Goal: Task Accomplishment & Management: Manage account settings

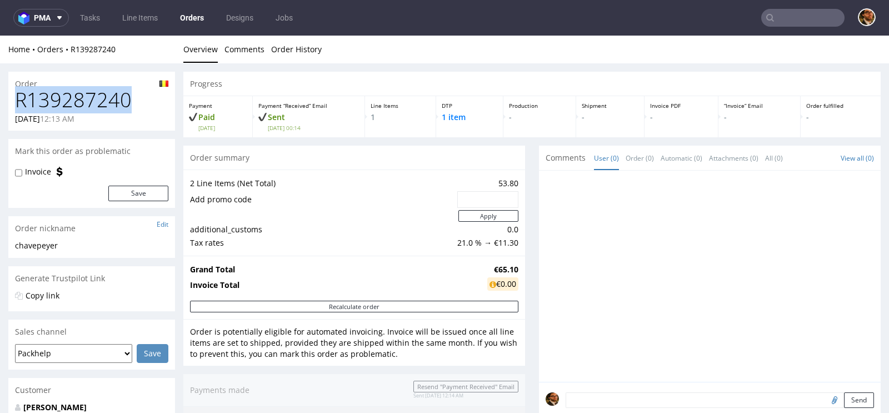
drag, startPoint x: 125, startPoint y: 97, endPoint x: 18, endPoint y: 96, distance: 107.3
click at [18, 96] on h1 "R139287240" at bounding box center [91, 100] width 153 height 22
copy h1 "R139287240"
click at [791, 23] on input "text" at bounding box center [803, 18] width 83 height 18
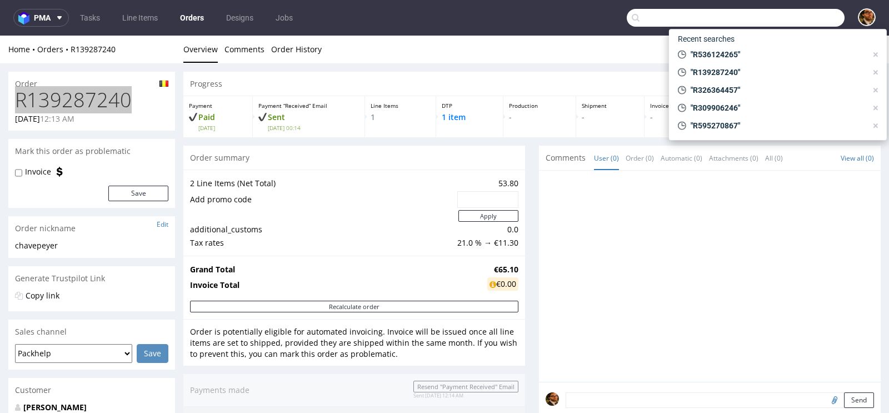
paste input "R139287240"
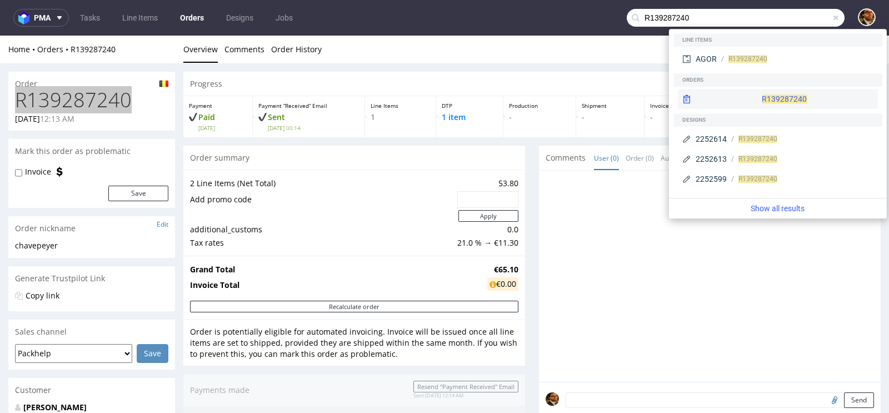
type input "R139287240"
click at [759, 102] on div "R139287240" at bounding box center [778, 99] width 200 height 20
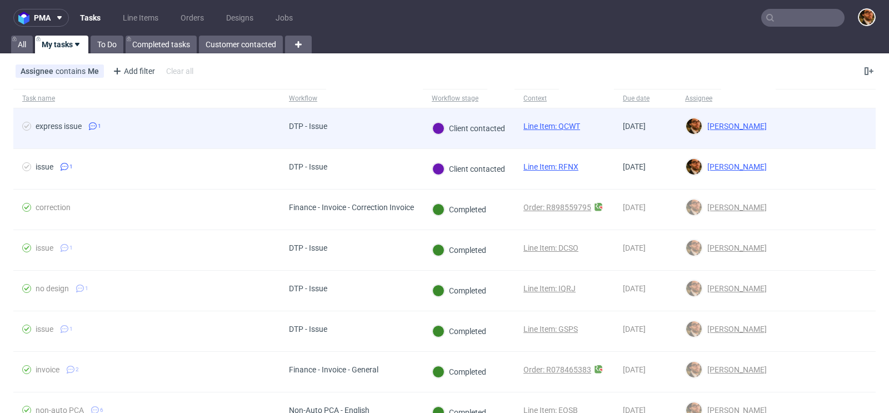
click at [822, 132] on div at bounding box center [826, 128] width 100 height 40
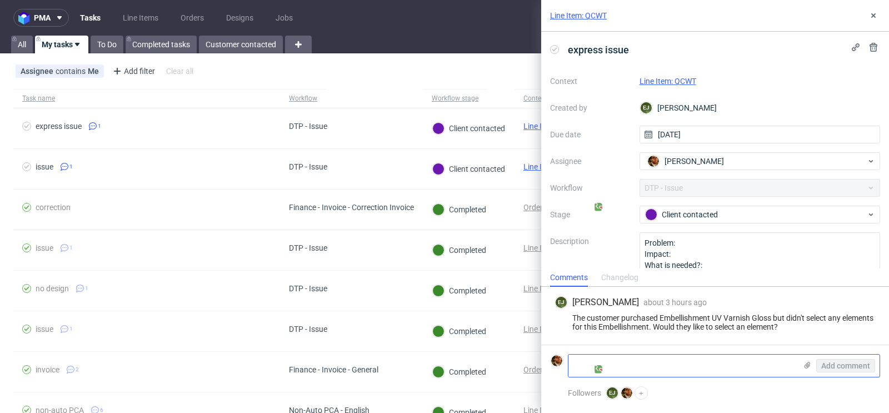
click at [657, 363] on textarea at bounding box center [683, 366] width 228 height 22
paste textarea "This is exactly what I was looking for. I do not want any logo or drawing or sp…"
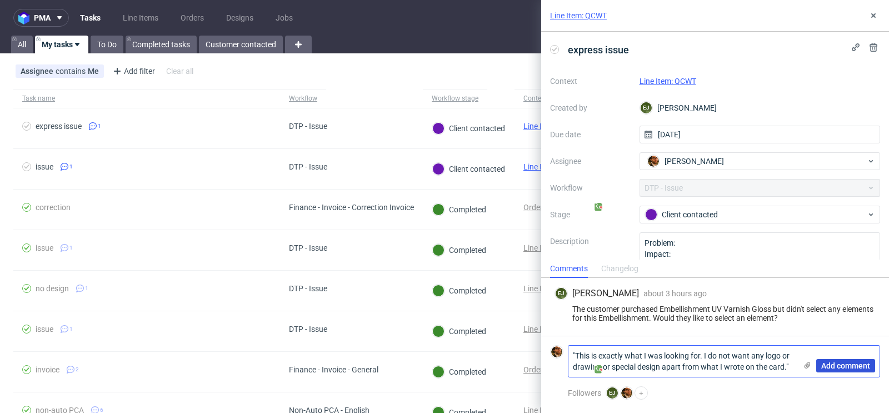
type textarea ""This is exactly what I was looking for. I do not want any logo or drawing or s…"
click at [839, 366] on span "Add comment" at bounding box center [846, 366] width 49 height 8
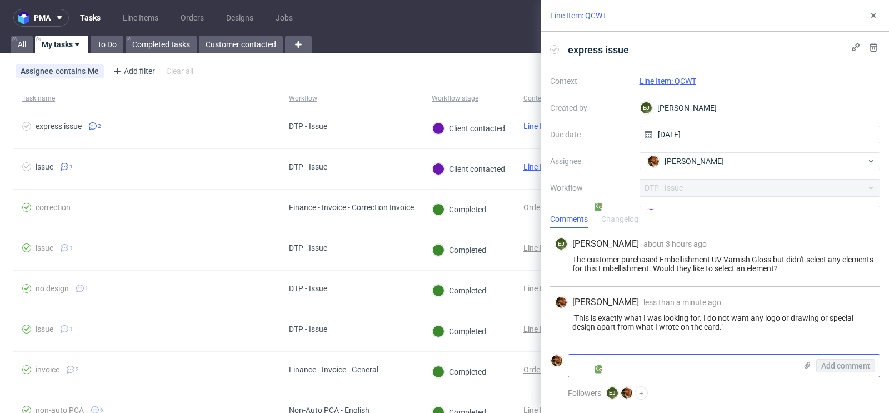
click at [615, 361] on textarea at bounding box center [683, 366] width 228 height 22
click at [670, 82] on link "Line Item: QCWT" at bounding box center [668, 81] width 57 height 9
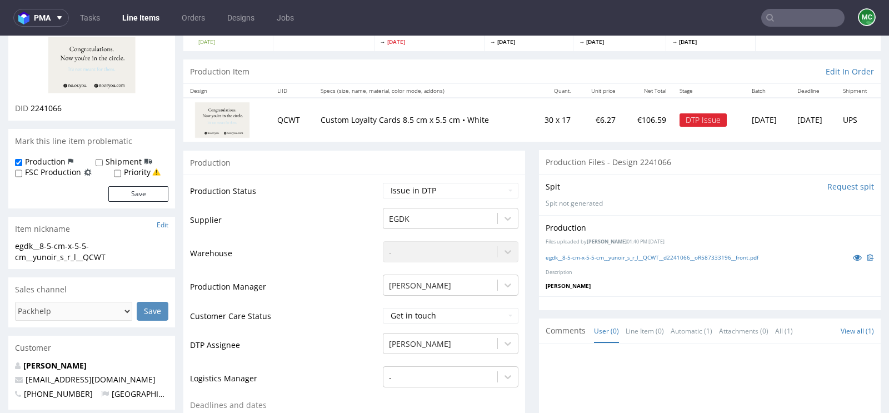
scroll to position [192, 0]
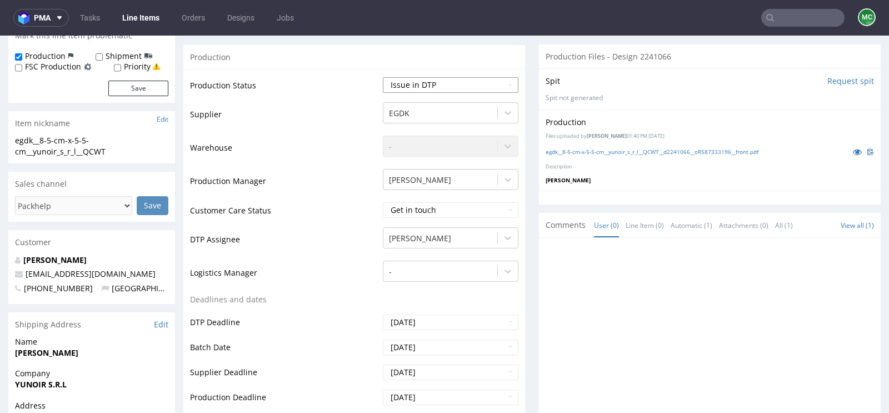
click at [505, 89] on select "Waiting for Artwork Waiting for Diecut Waiting for Mockup Waiting for DTP Waiti…" at bounding box center [451, 85] width 136 height 16
select select "back_for_dtp"
click at [383, 77] on select "Waiting for Artwork Waiting for Diecut Waiting for Mockup Waiting for DTP Waiti…" at bounding box center [451, 85] width 136 height 16
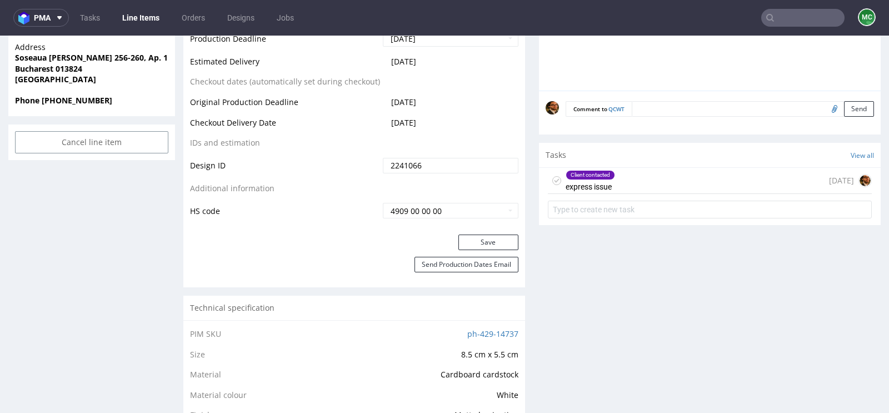
scroll to position [574, 0]
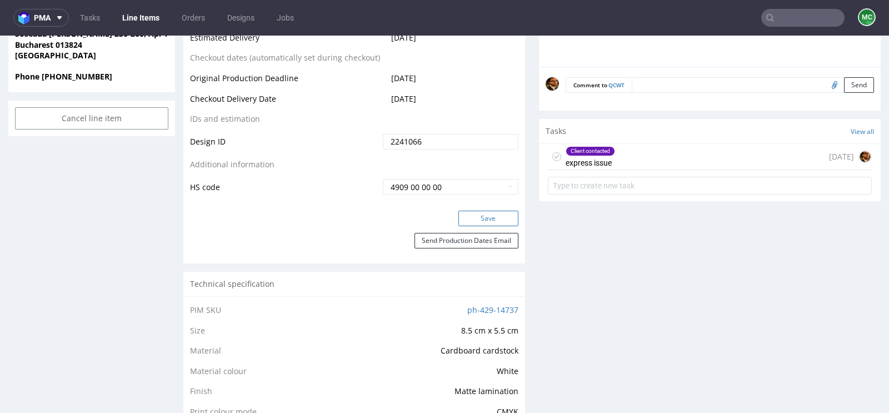
click at [479, 221] on button "Save" at bounding box center [489, 219] width 60 height 16
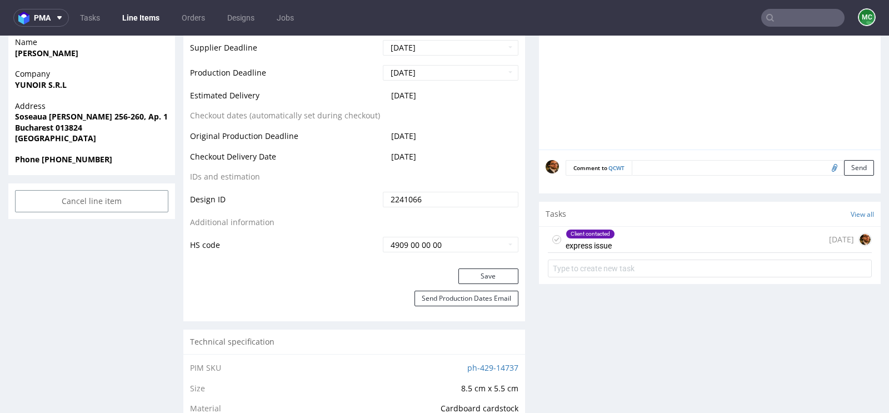
scroll to position [407, 0]
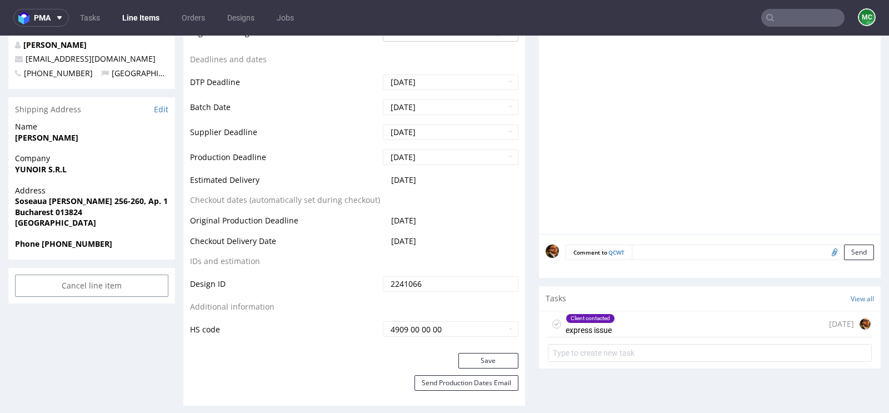
click at [654, 325] on div "Client contacted express issue today" at bounding box center [710, 324] width 324 height 26
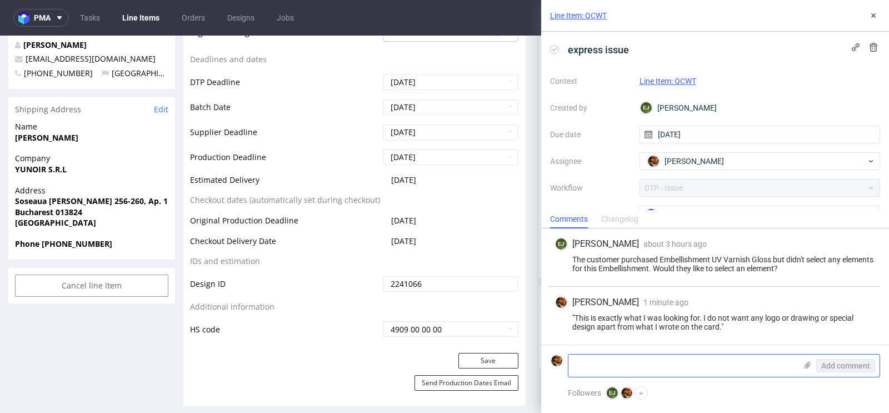
click at [643, 358] on textarea at bounding box center [683, 366] width 228 height 22
paste textarea "Can you confirm that all the text on the cards has a UV Varnish Gloss?"
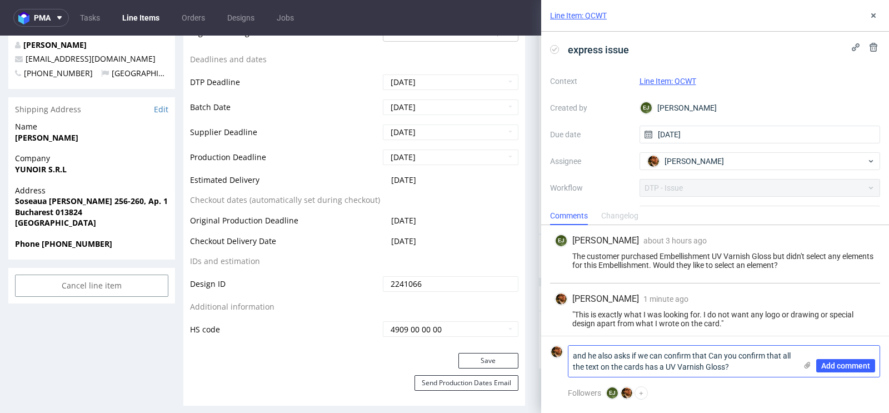
drag, startPoint x: 738, startPoint y: 355, endPoint x: 696, endPoint y: 355, distance: 42.2
click at [696, 355] on textarea "and he also asks if we can confirm that Can you confirm that all the text on th…" at bounding box center [683, 361] width 228 height 31
click at [697, 365] on textarea "and he also asks if we can confirm confirm that all the text on the cards has a…" at bounding box center [683, 361] width 228 height 31
type textarea "and he also asks if we can confirm confirm that all the text on the cards has a…"
click at [839, 365] on span "Add comment" at bounding box center [846, 366] width 49 height 8
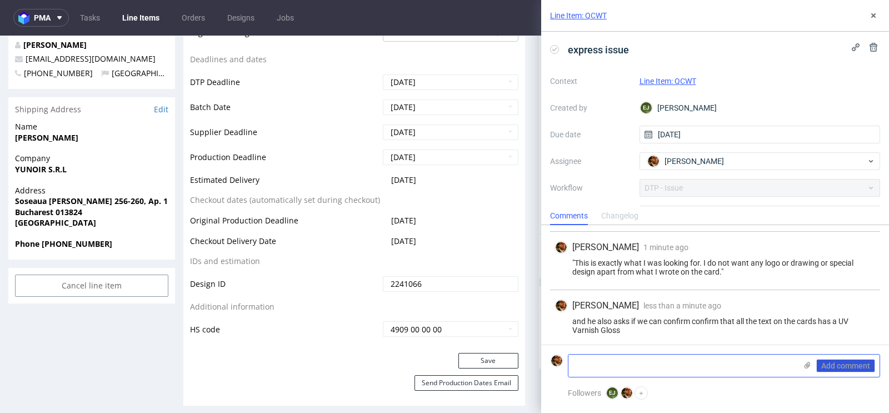
scroll to position [53, 0]
click at [634, 319] on div "and he also asks if we can confirm confirm that all the text on the cards has a…" at bounding box center [715, 325] width 321 height 18
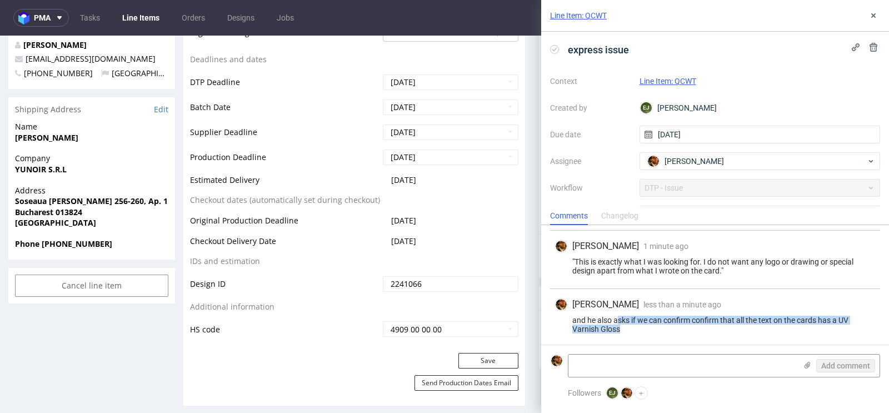
drag, startPoint x: 632, startPoint y: 327, endPoint x: 613, endPoint y: 314, distance: 23.3
click at [613, 316] on div "and he also asks if we can confirm confirm that all the text on the cards has a…" at bounding box center [715, 325] width 321 height 18
click at [862, 303] on div "Matteo Corsico less than a minute ago 27th Aug 2025, 15:01" at bounding box center [715, 304] width 321 height 13
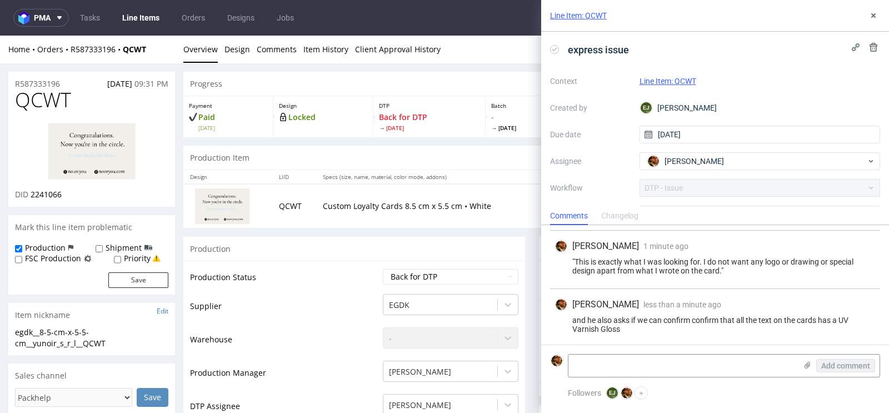
scroll to position [4, 0]
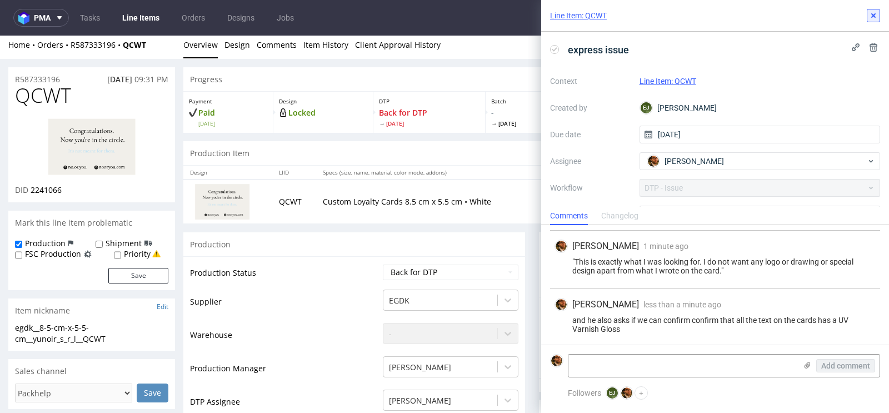
click at [876, 16] on icon at bounding box center [873, 15] width 9 height 9
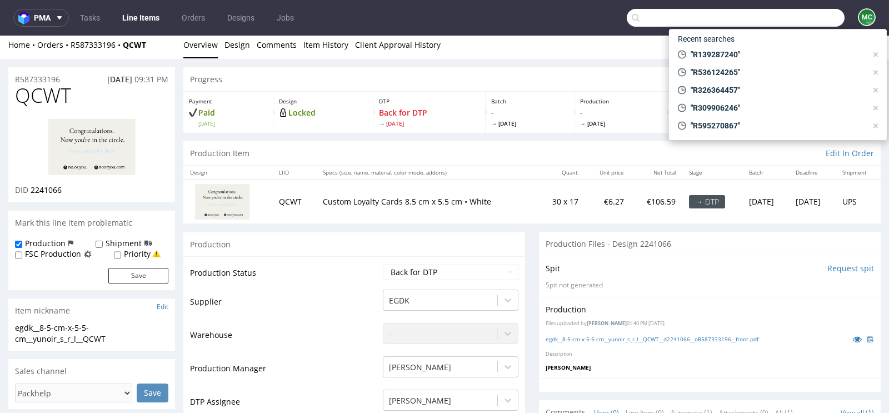
click at [800, 19] on input "text" at bounding box center [736, 18] width 218 height 18
paste input "R536124265"
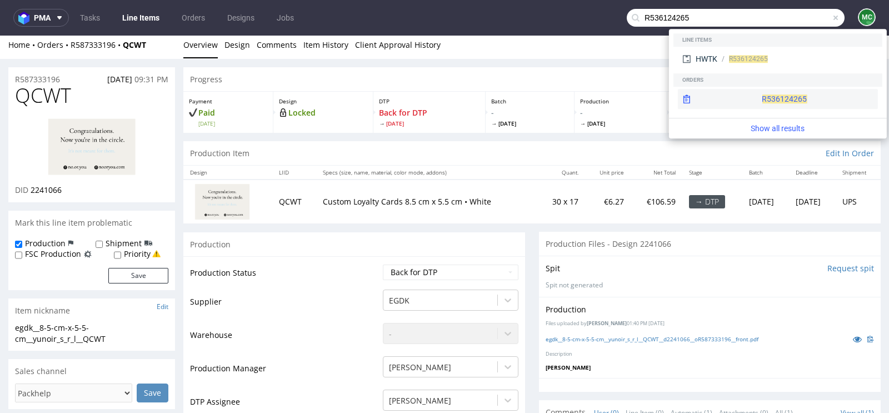
type input "R536124265"
click at [759, 93] on div "R536124265" at bounding box center [778, 99] width 200 height 20
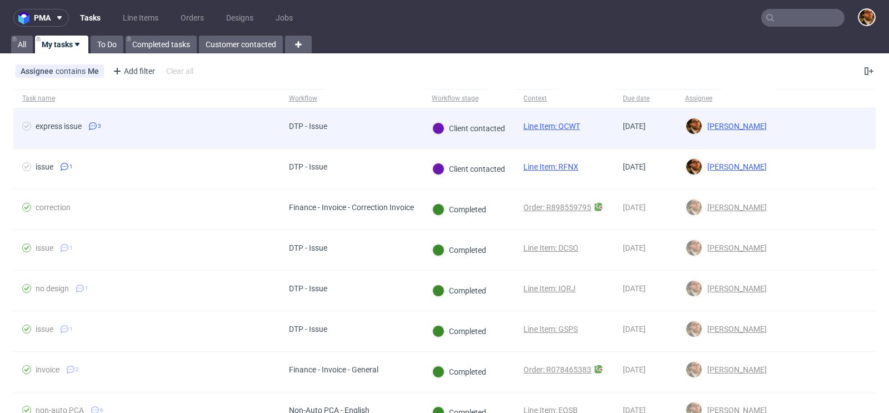
click at [820, 135] on div at bounding box center [826, 128] width 100 height 40
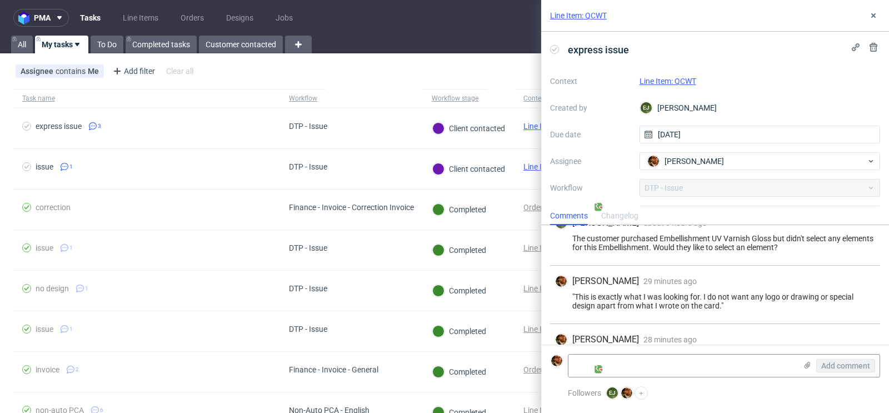
scroll to position [53, 0]
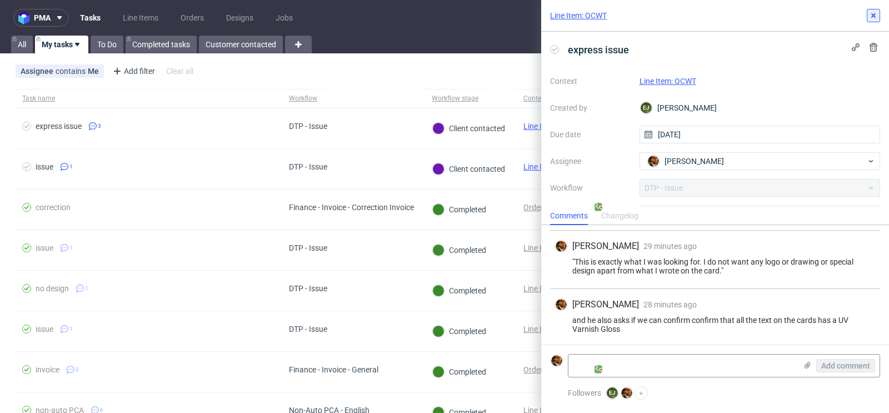
click at [874, 15] on use at bounding box center [874, 15] width 4 height 4
